Goal: Information Seeking & Learning: Check status

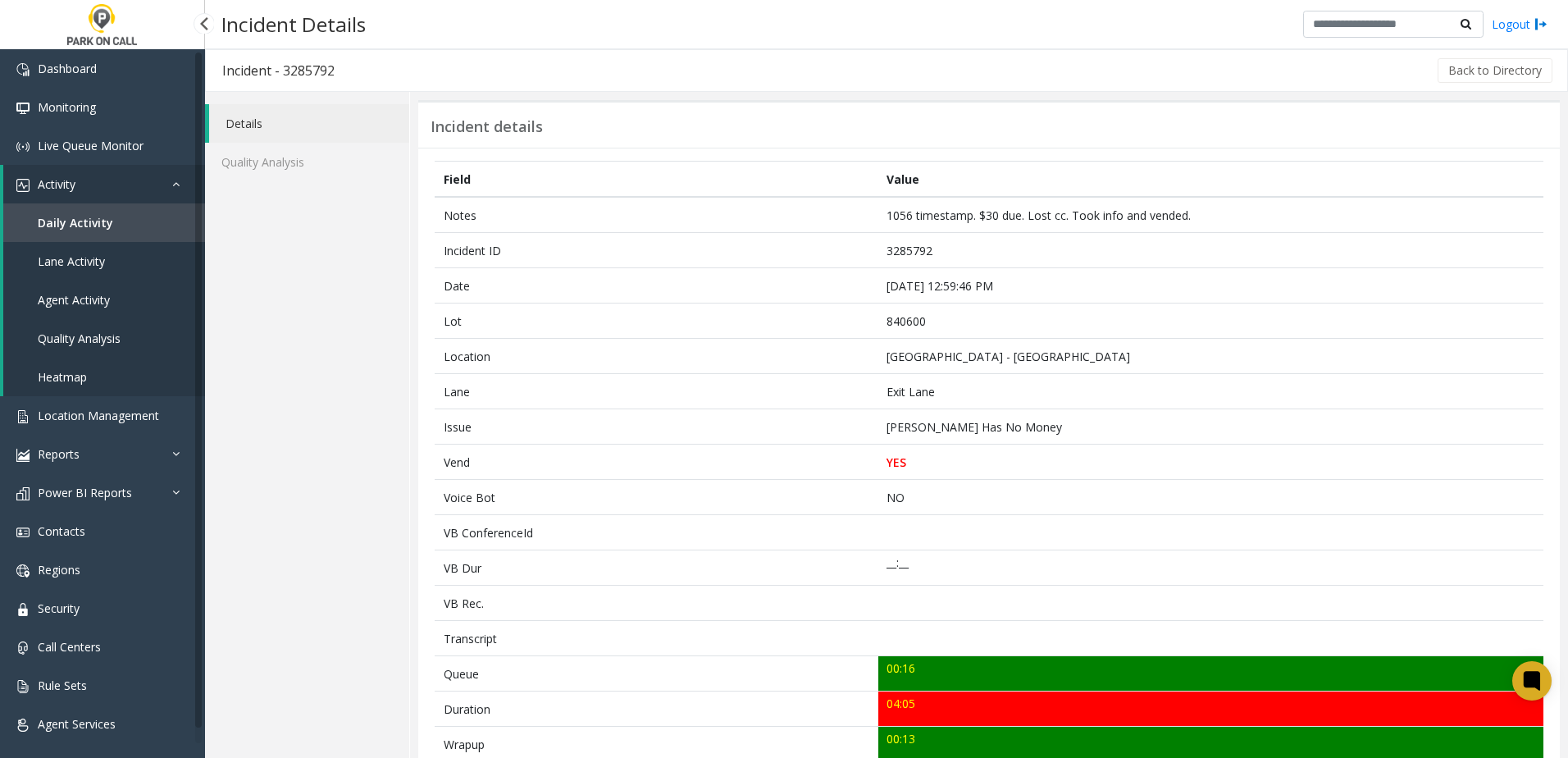
scroll to position [574, 0]
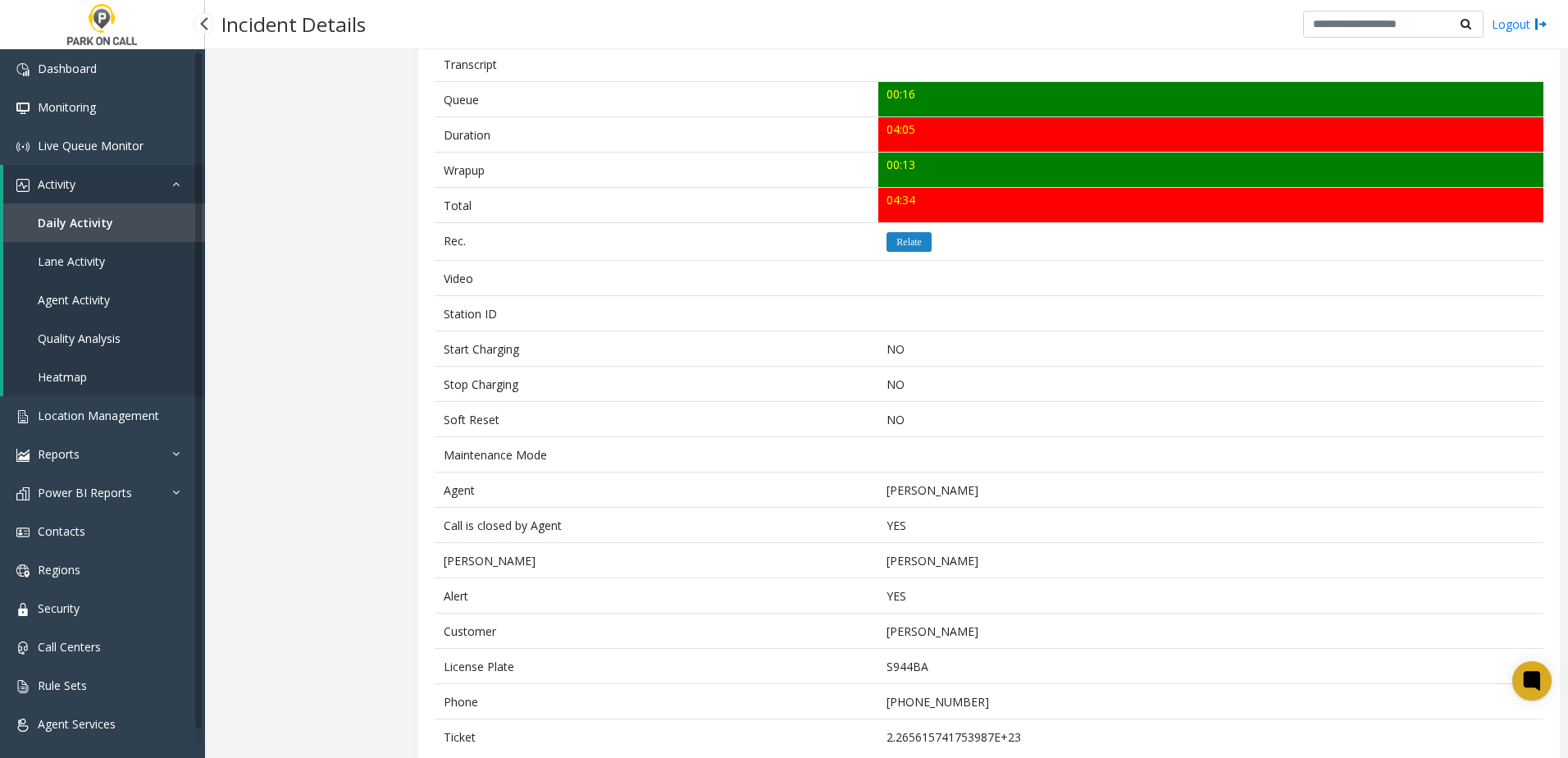
click at [104, 215] on span "Daily Activity" at bounding box center [75, 222] width 75 height 16
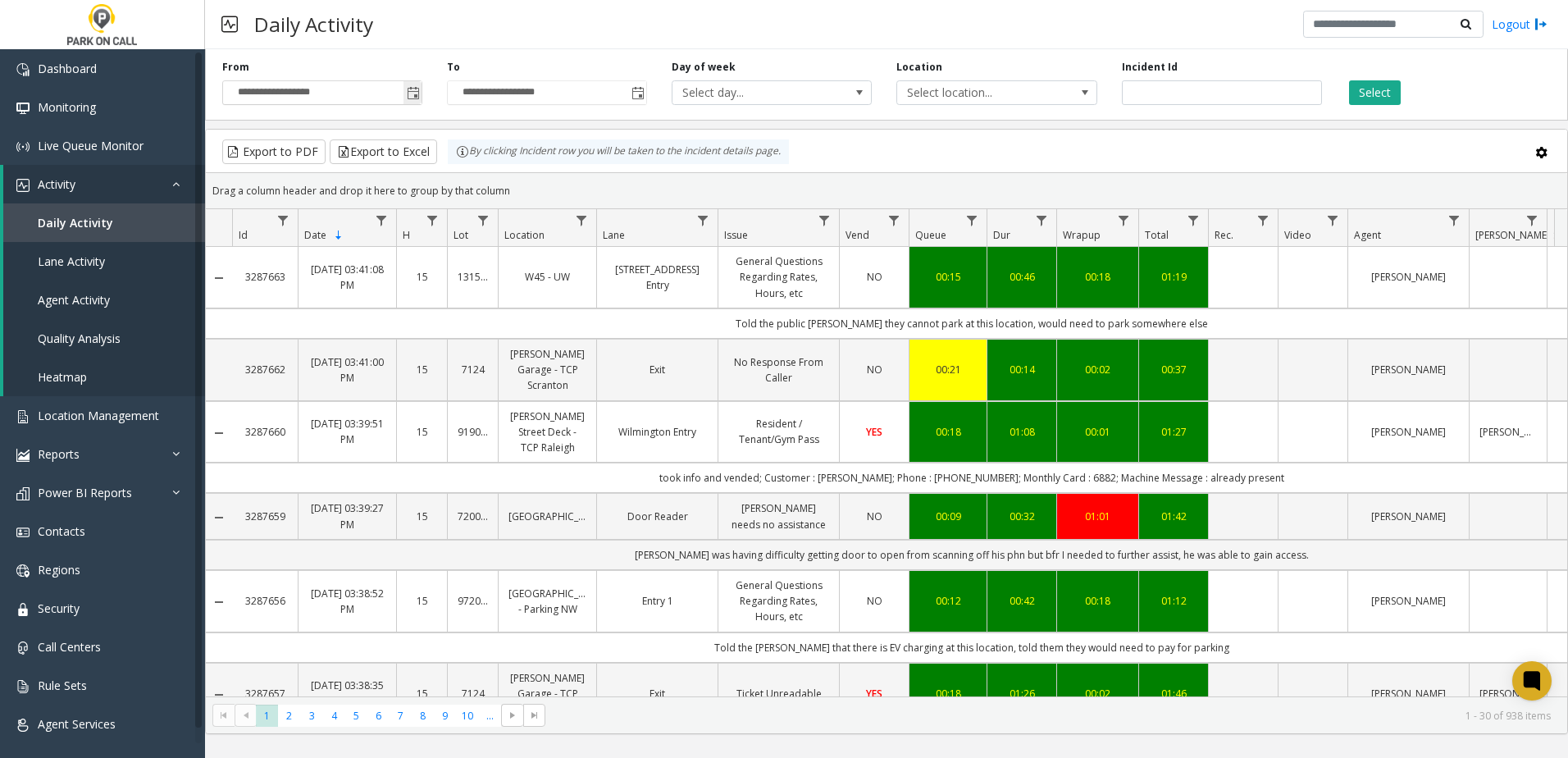
click at [413, 96] on span "Toggle popup" at bounding box center [413, 94] width 13 height 13
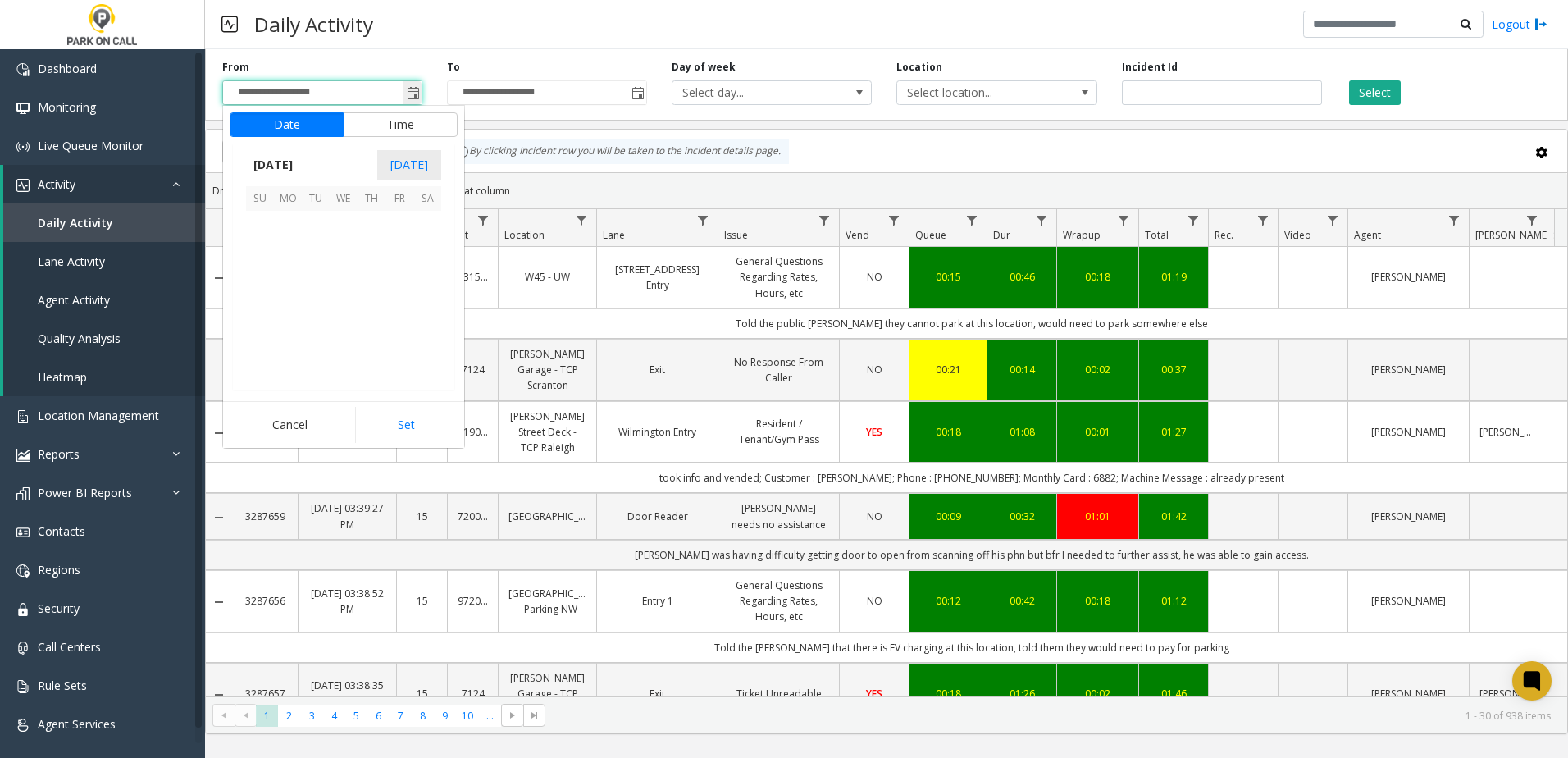
scroll to position [294438, 0]
click at [320, 251] on span "9" at bounding box center [316, 253] width 28 height 28
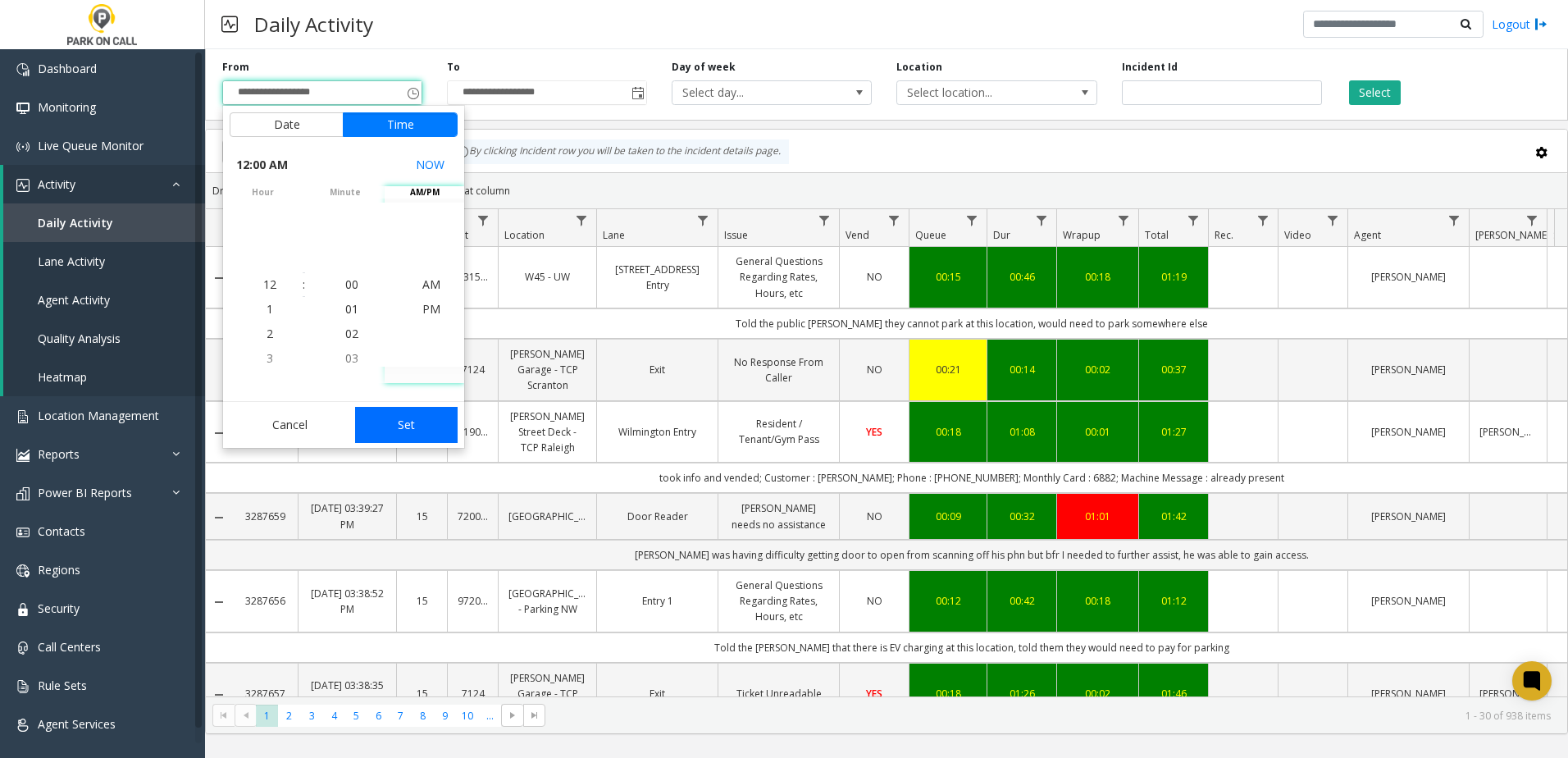
click at [402, 425] on button "Set" at bounding box center [407, 424] width 104 height 36
type input "**********"
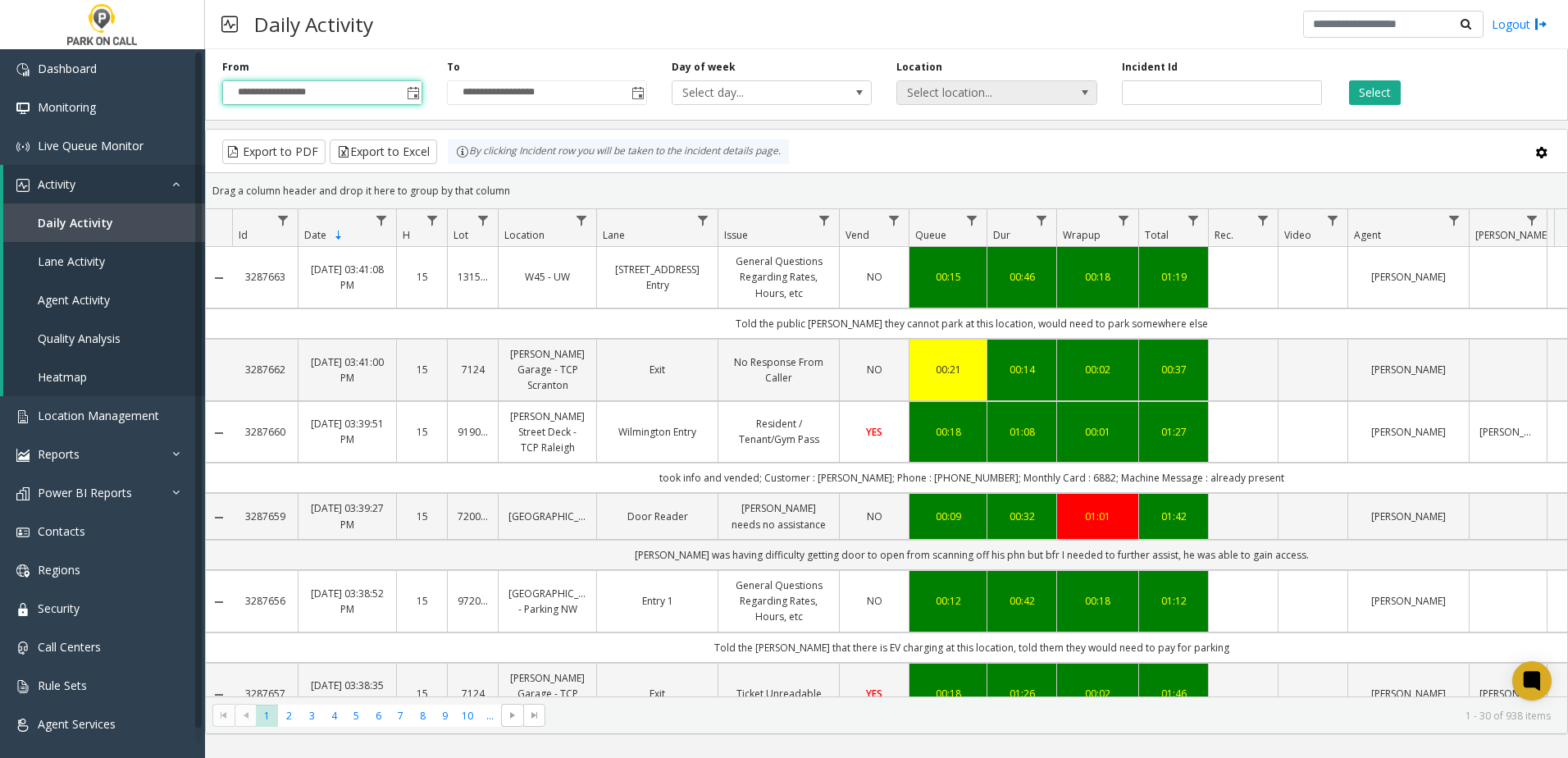
click at [982, 104] on span "Select location..." at bounding box center [997, 93] width 200 height 25
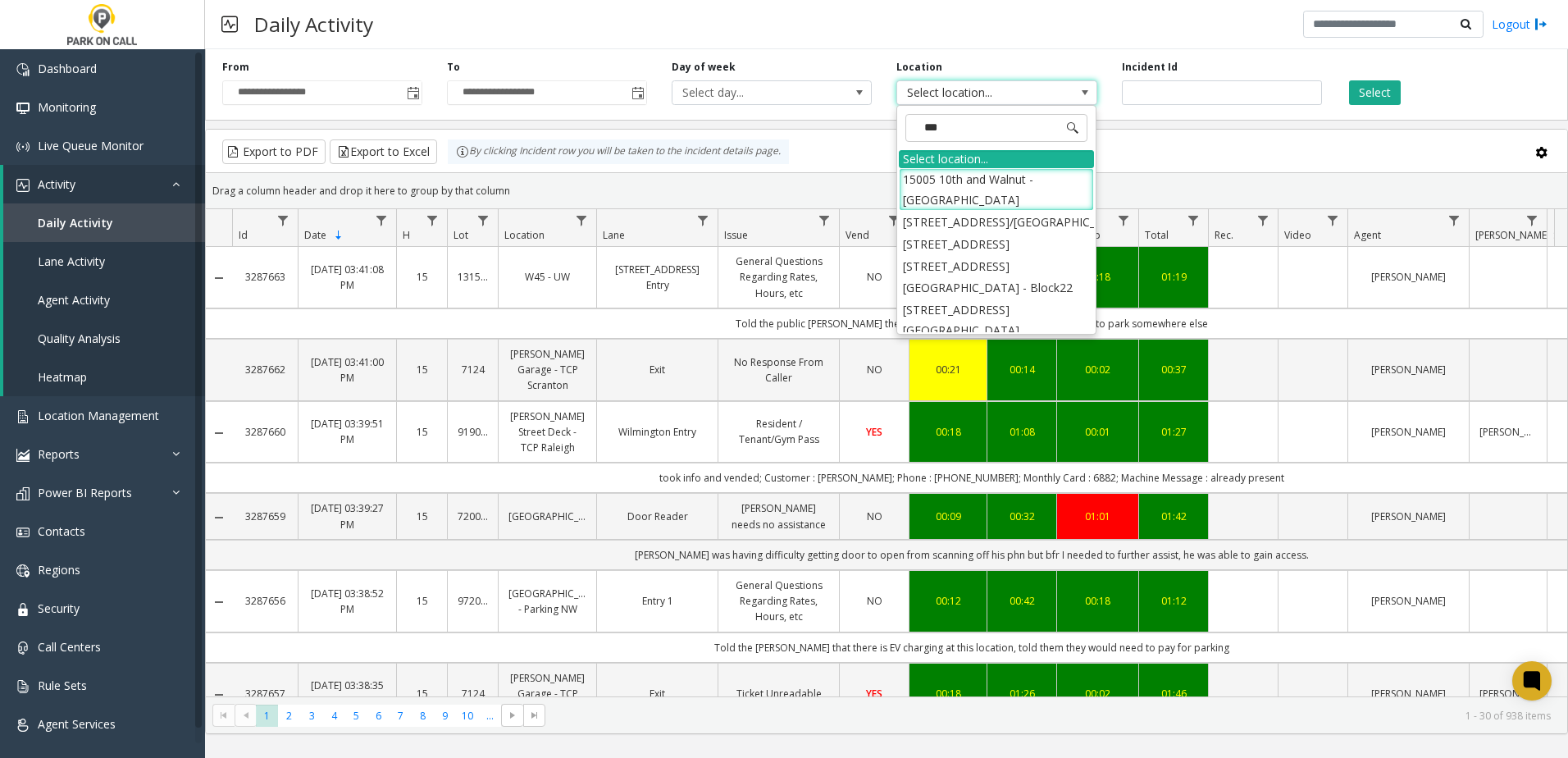
type input "****"
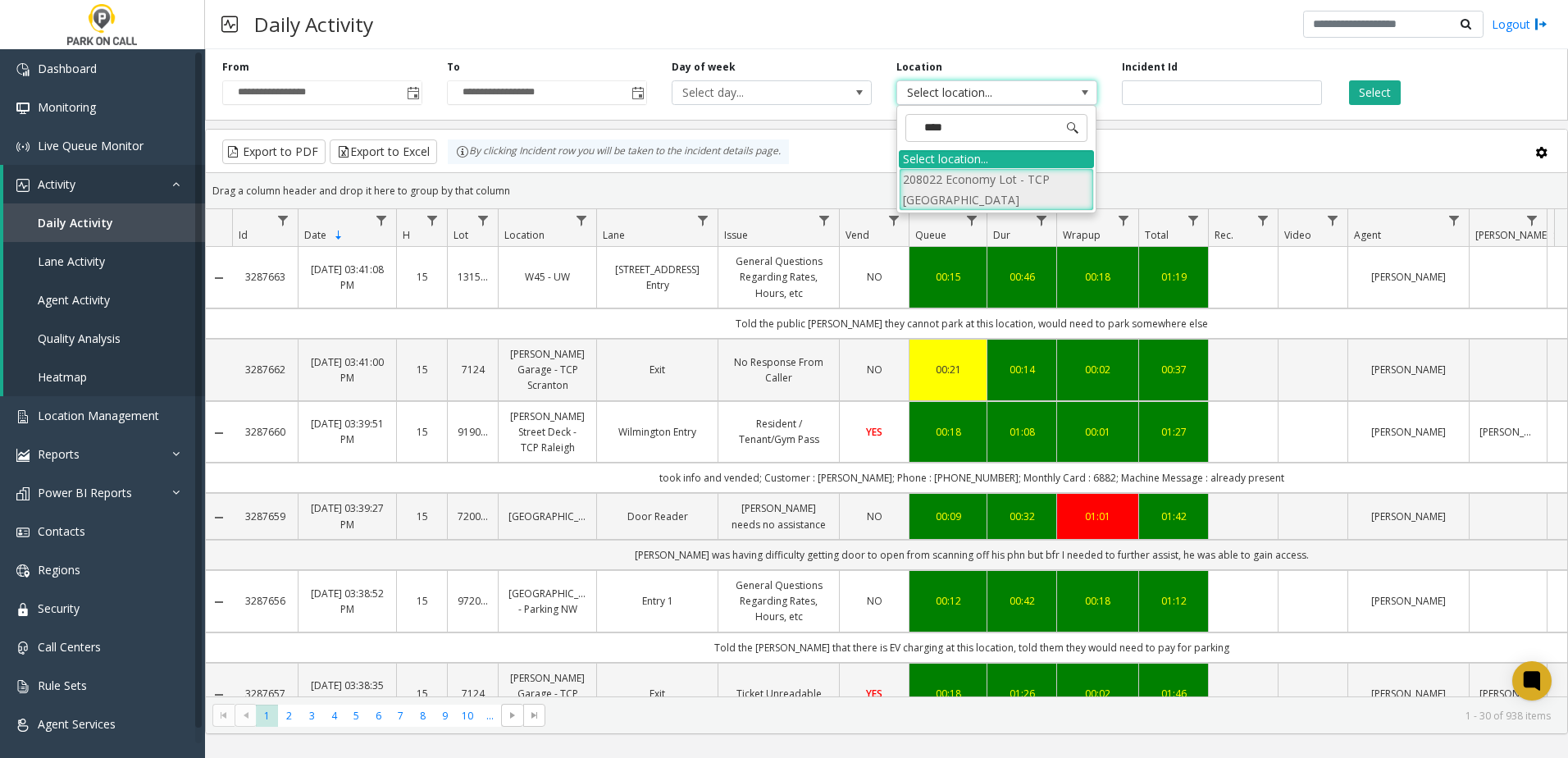
click at [1005, 189] on li "208022 Economy Lot - TCP [GEOGRAPHIC_DATA]" at bounding box center [997, 189] width 196 height 42
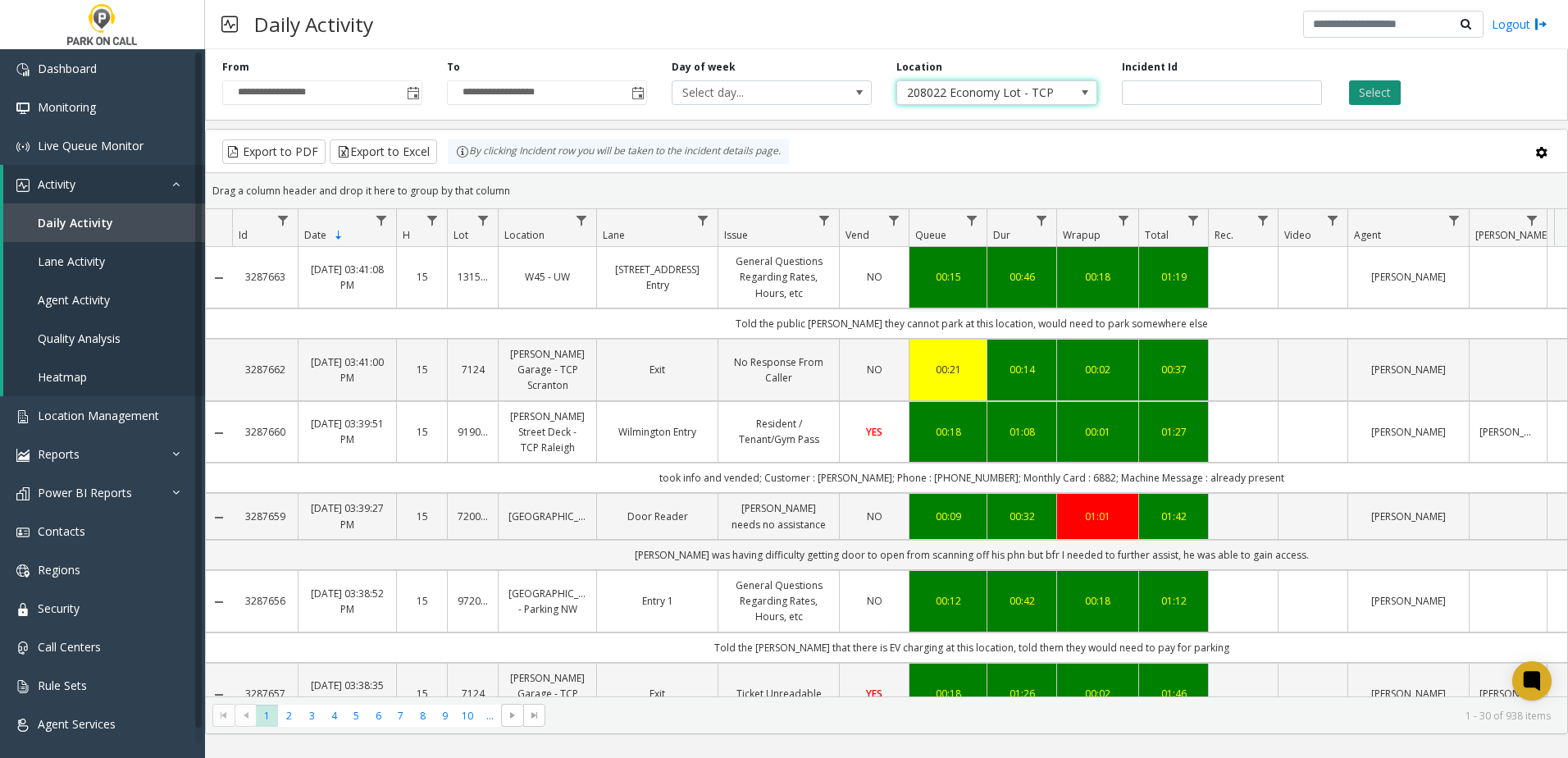
click at [1364, 99] on button "Select" at bounding box center [1375, 93] width 51 height 25
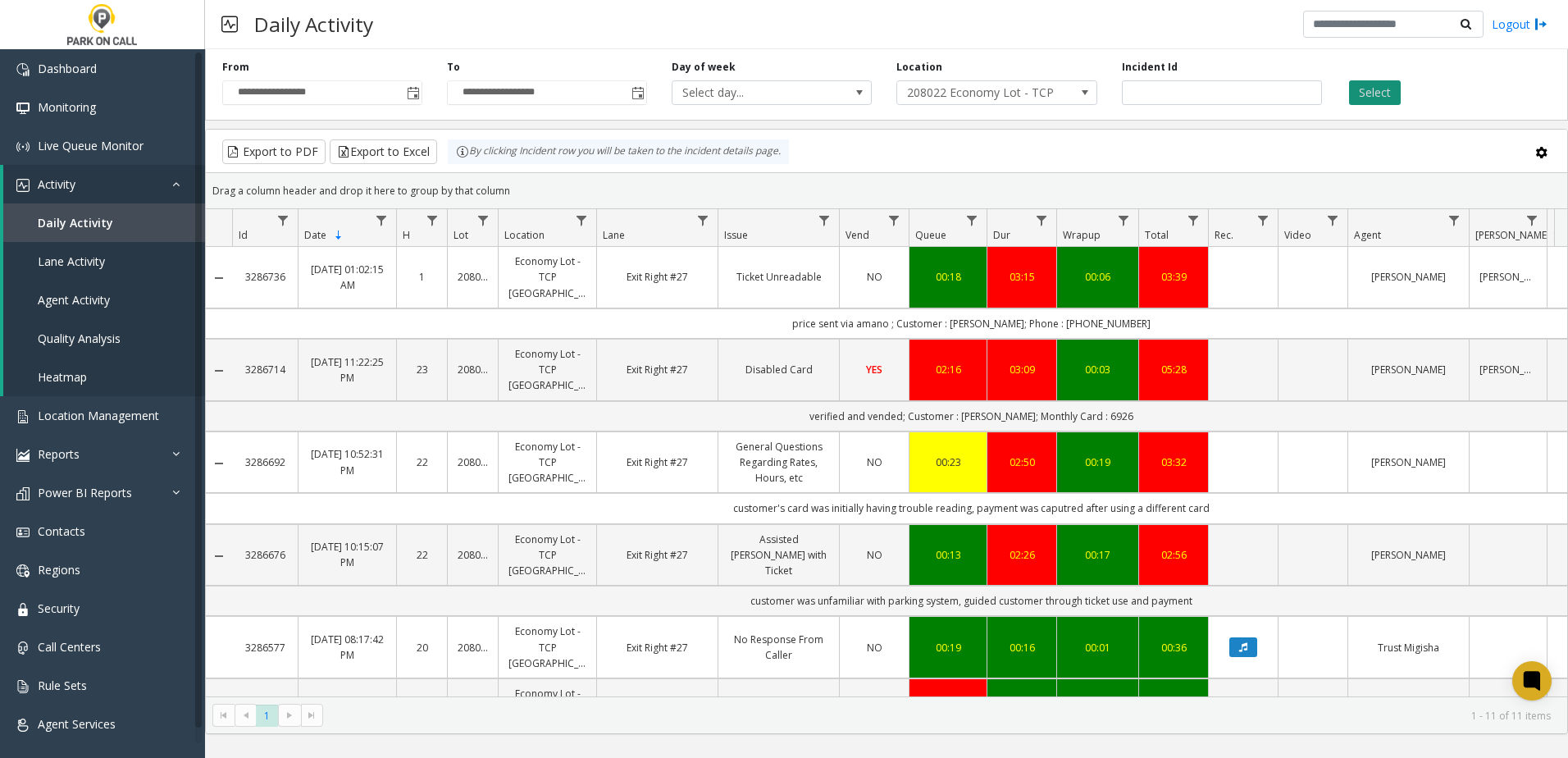
click at [1362, 96] on button "Select" at bounding box center [1375, 93] width 51 height 25
click at [71, 219] on span "Daily Activity" at bounding box center [75, 222] width 75 height 16
click at [78, 221] on span "Daily Activity" at bounding box center [75, 222] width 75 height 16
click at [77, 255] on span "Lane Activity" at bounding box center [71, 261] width 67 height 16
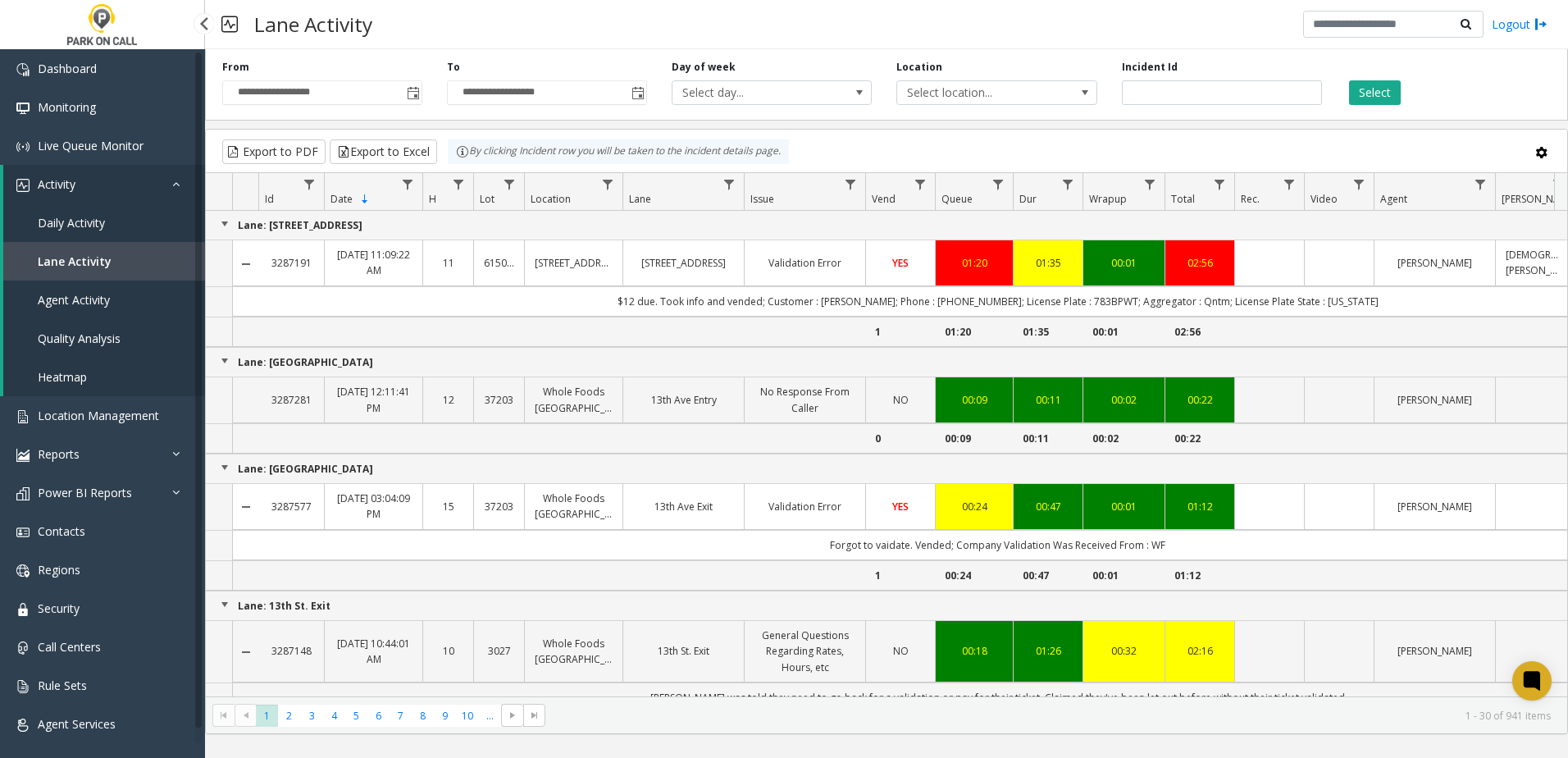
click at [97, 225] on span "Daily Activity" at bounding box center [71, 222] width 67 height 16
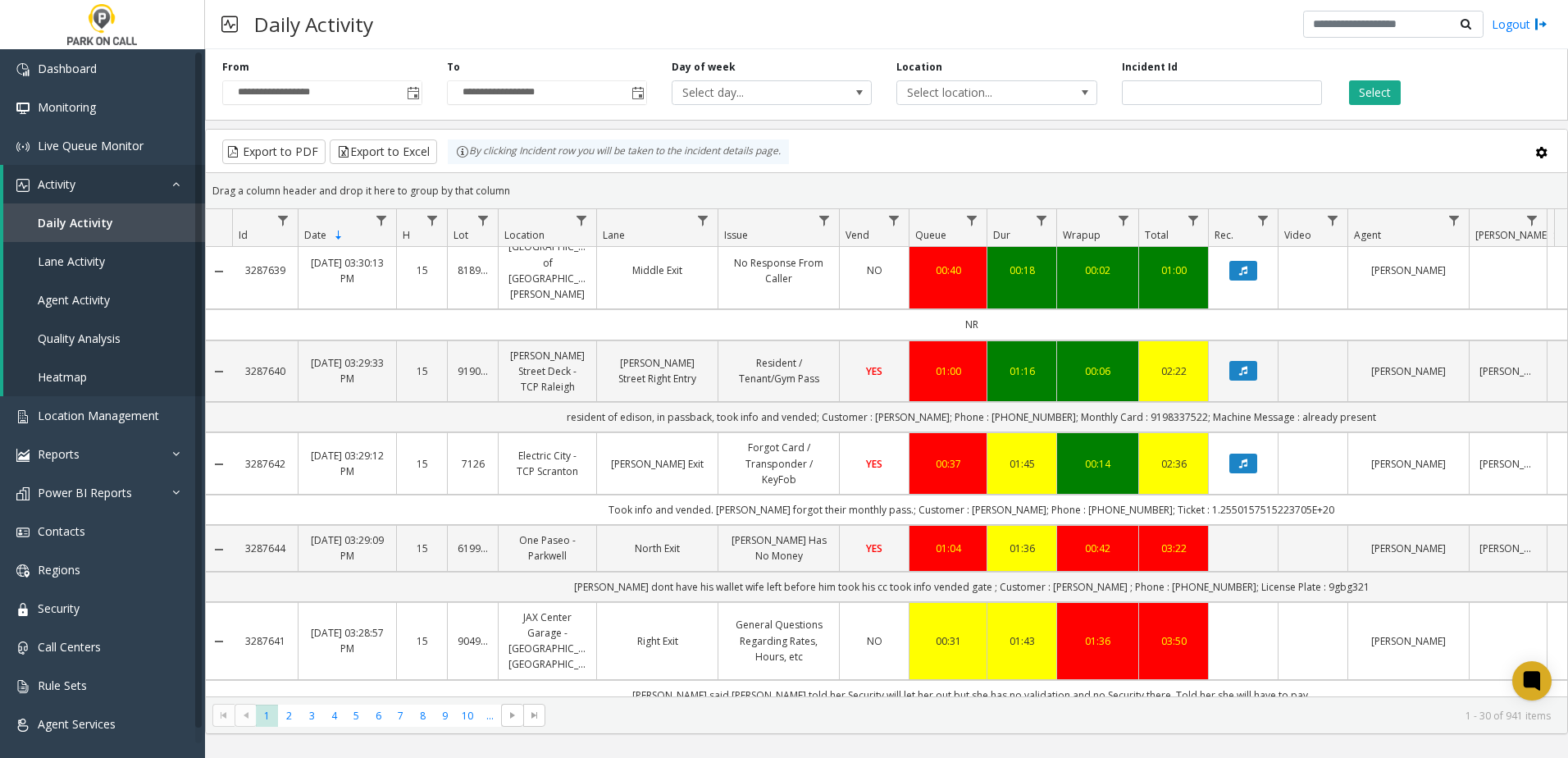
scroll to position [2199, 0]
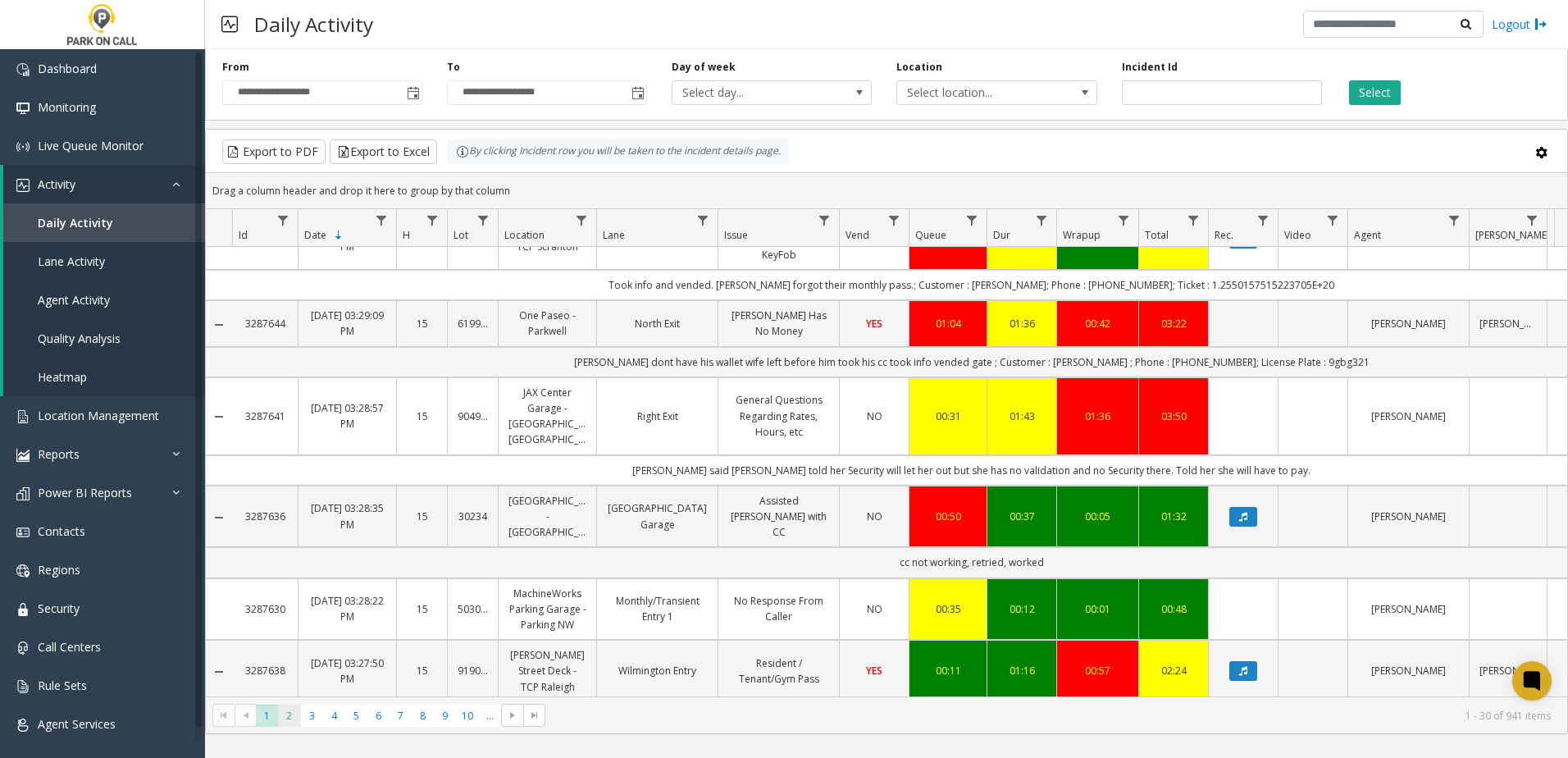
click at [292, 716] on span "2" at bounding box center [289, 716] width 22 height 22
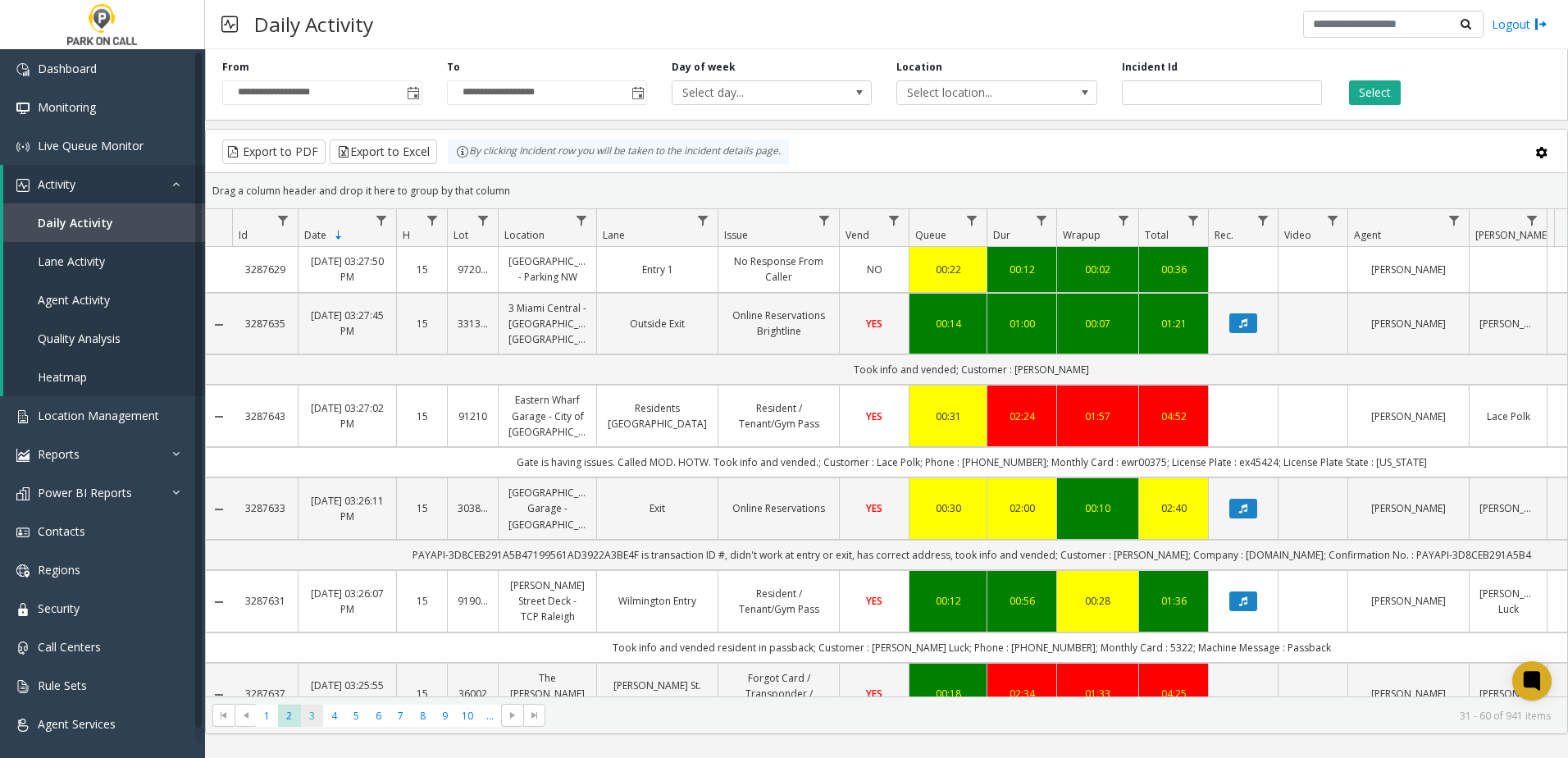
click at [314, 716] on span "3" at bounding box center [312, 716] width 22 height 22
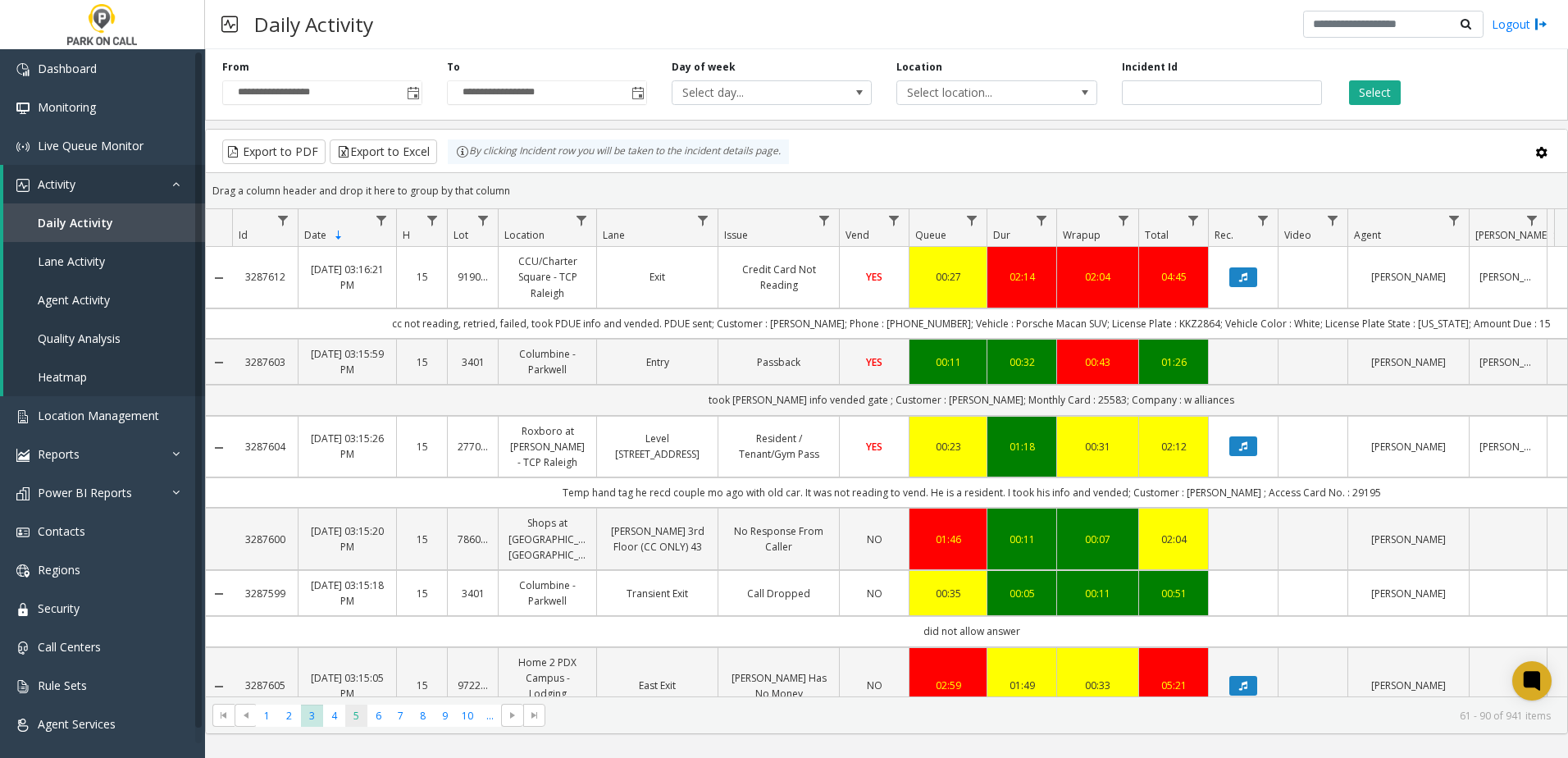
click at [351, 716] on span "5" at bounding box center [356, 716] width 22 height 22
